Goal: Information Seeking & Learning: Find specific fact

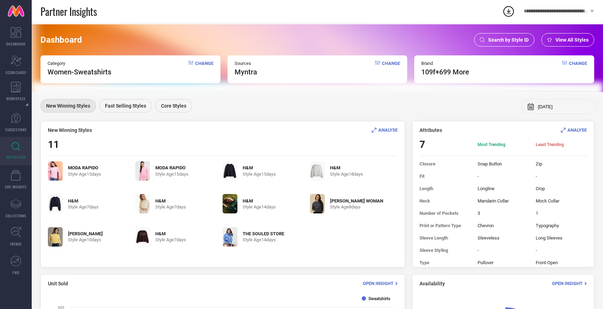
click at [509, 37] on div "Search by Style ID" at bounding box center [504, 39] width 60 height 13
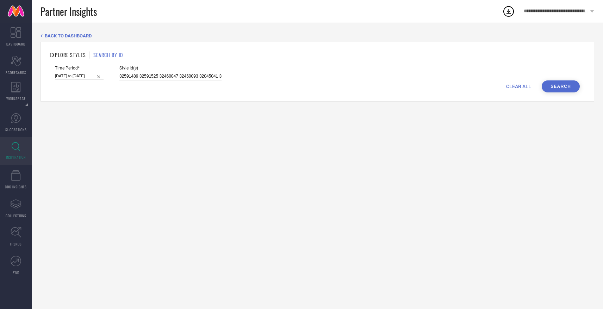
click at [183, 77] on input "32591489 32591525 32460047 32460093 32045041 32045068 32045051 32460041" at bounding box center [170, 76] width 102 height 8
paste input "32522306 32522823 32522793 32381057 32522246 32522240 32522998 32522295 3252300…"
type input "32522306 32522823 32522793 32381057 32522246 32522240 32522998 32522295 3252300…"
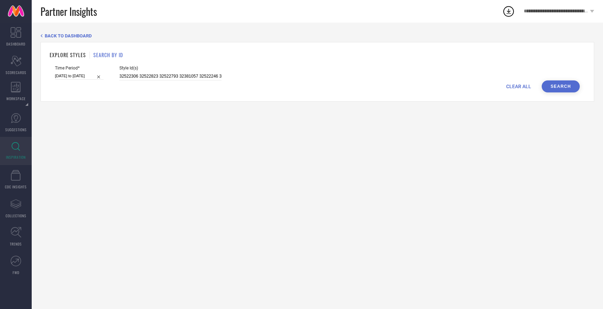
click at [563, 90] on button "Search" at bounding box center [561, 86] width 38 height 12
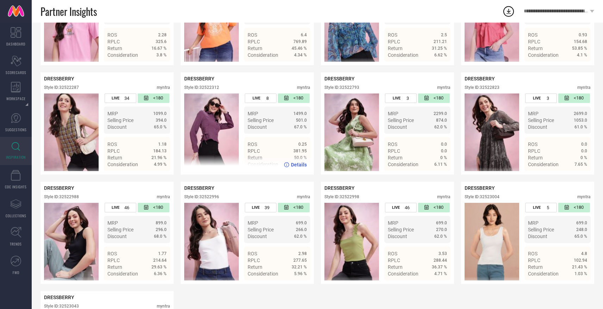
scroll to position [431, 0]
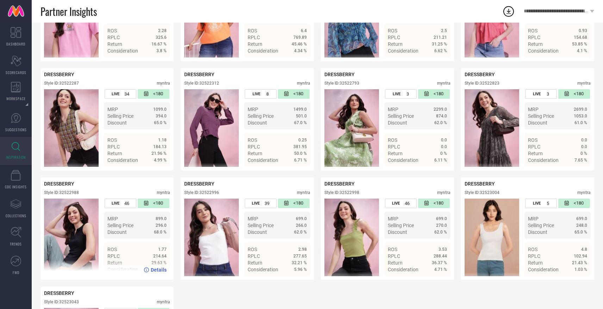
click at [80, 236] on img at bounding box center [71, 237] width 55 height 78
click at [151, 270] on div "Details" at bounding box center [155, 270] width 23 height 6
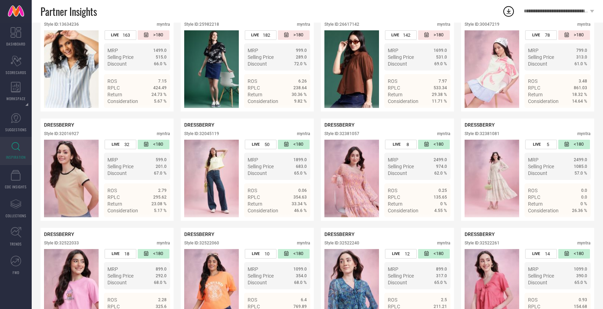
scroll to position [164, 0]
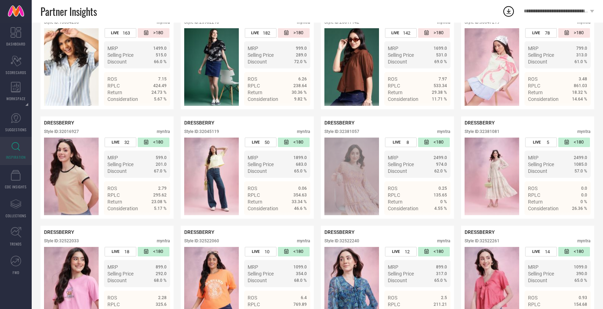
drag, startPoint x: 362, startPoint y: 176, endPoint x: 480, endPoint y: 9, distance: 204.6
click at [0, 0] on div "**********" at bounding box center [301, 251] width 603 height 830
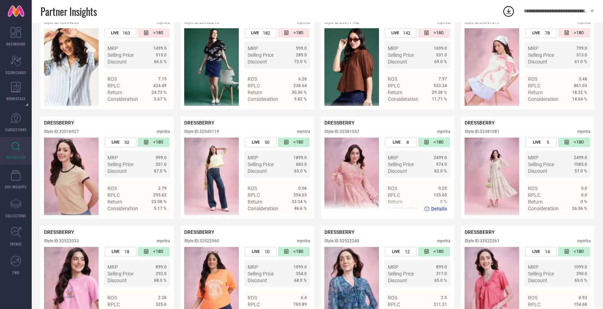
click at [348, 129] on div "Style ID: 32381057" at bounding box center [341, 131] width 35 height 5
click at [349, 130] on div "Style ID: 32381057" at bounding box center [341, 131] width 35 height 5
copy div "32381057"
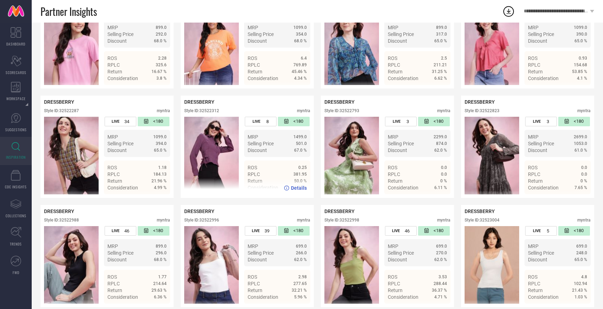
scroll to position [406, 0]
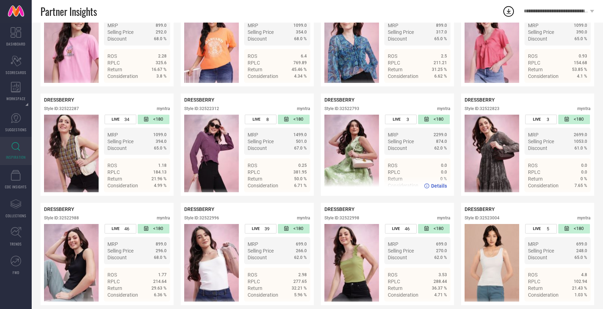
click at [431, 185] on div "Details" at bounding box center [435, 186] width 23 height 6
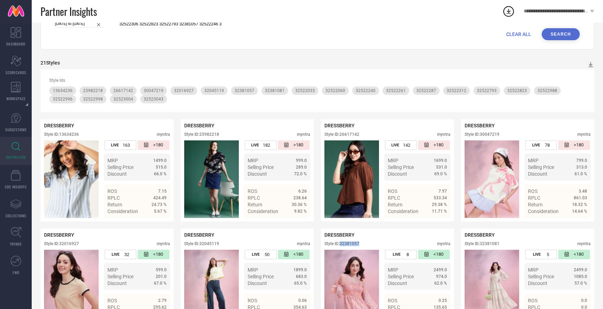
scroll to position [0, 0]
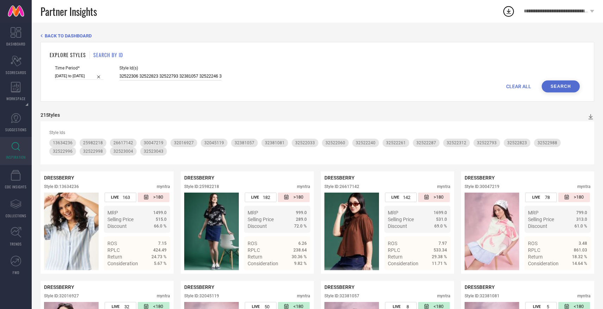
click at [197, 72] on input "32522306 32522823 32522793 32381057 32522246 32522240 32522998 32522295 3252300…" at bounding box center [170, 76] width 102 height 8
paste input "32522816"
type input "32522816"
click at [546, 81] on button "Search" at bounding box center [561, 86] width 38 height 12
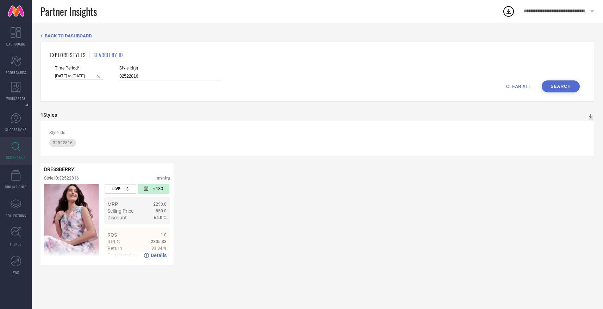
click at [149, 257] on icon at bounding box center [146, 255] width 5 height 5
click at [185, 81] on div "CLEAR ALL Search" at bounding box center [317, 86] width 525 height 12
click at [185, 79] on input "32522816" at bounding box center [170, 76] width 102 height 8
paste input "78"
type input "7"
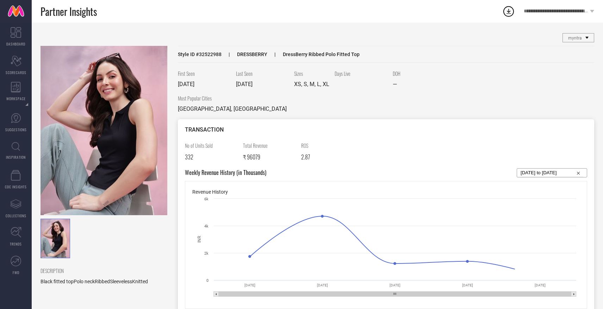
click at [118, 136] on img at bounding box center [104, 130] width 127 height 169
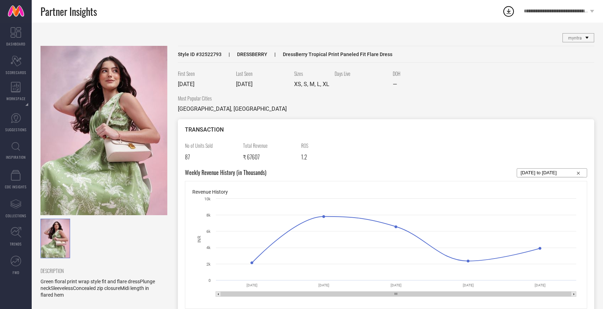
click at [216, 52] on span "Style ID # 32522793" at bounding box center [200, 54] width 44 height 6
copy span "32522793"
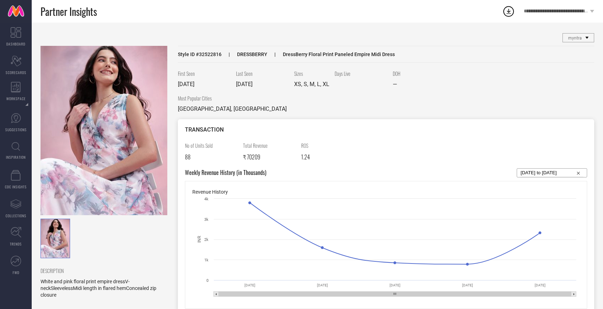
click at [148, 116] on img at bounding box center [104, 130] width 127 height 169
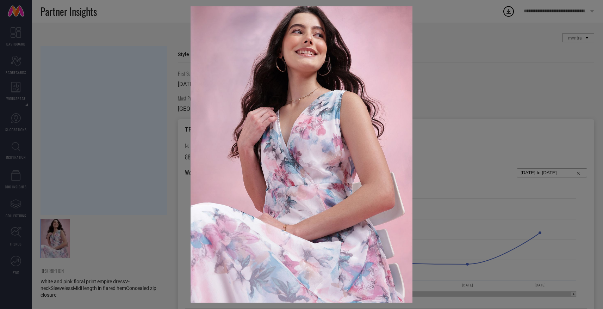
click at [427, 94] on div at bounding box center [301, 154] width 603 height 309
